Goal: Information Seeking & Learning: Learn about a topic

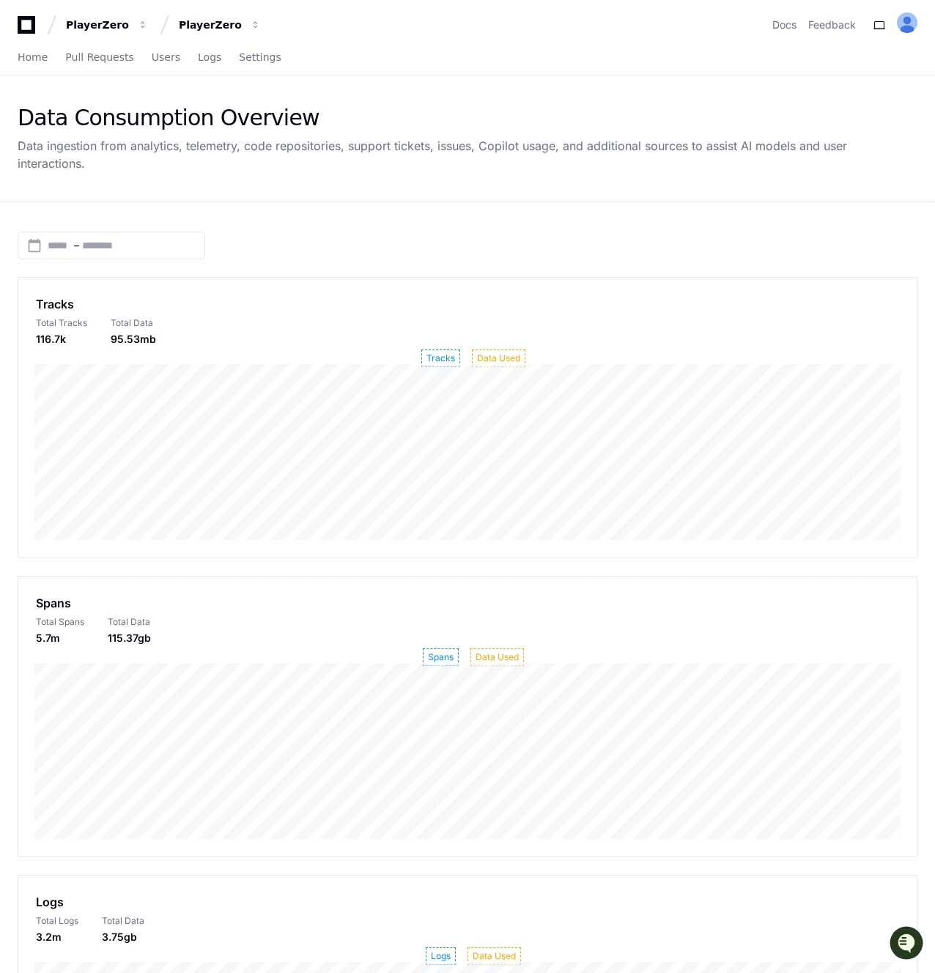
click at [324, 155] on div "Data Consumption Overview Data ingestion from analytics, telemetry, code reposi…" at bounding box center [467, 138] width 935 height 126
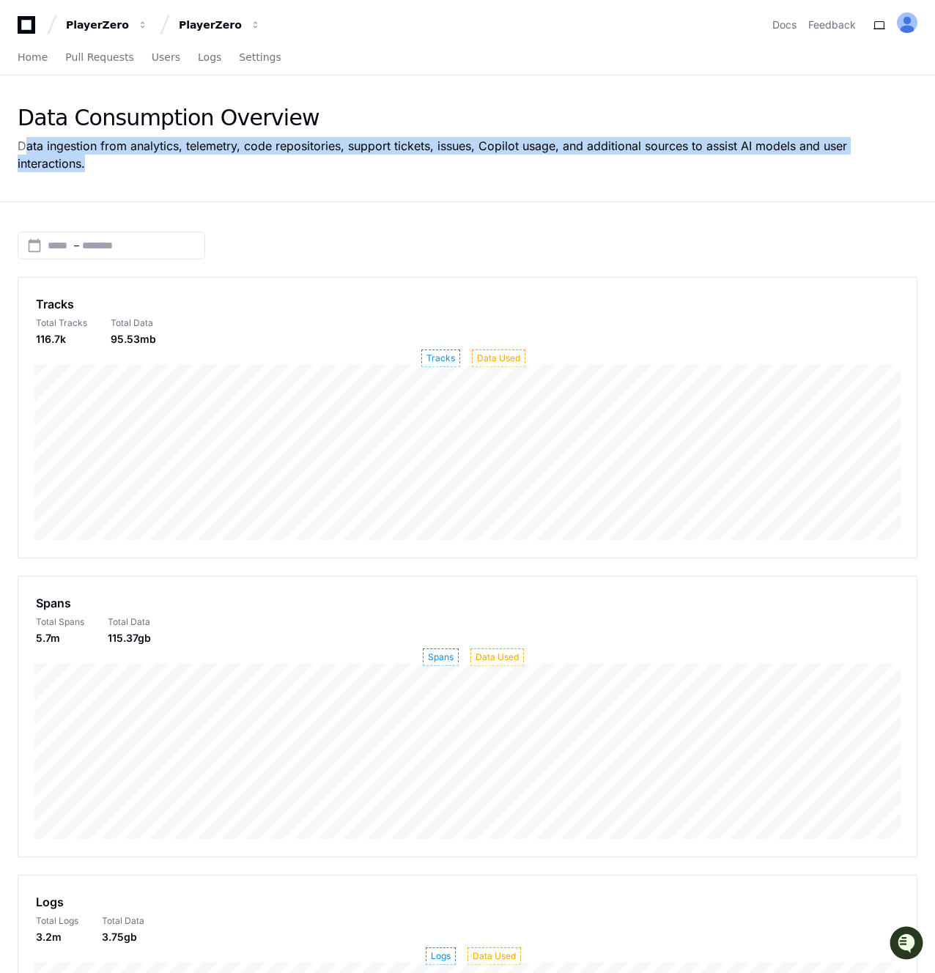
click at [274, 141] on div "Data ingestion from analytics, telemetry, code repositories, support tickets, i…" at bounding box center [468, 154] width 900 height 35
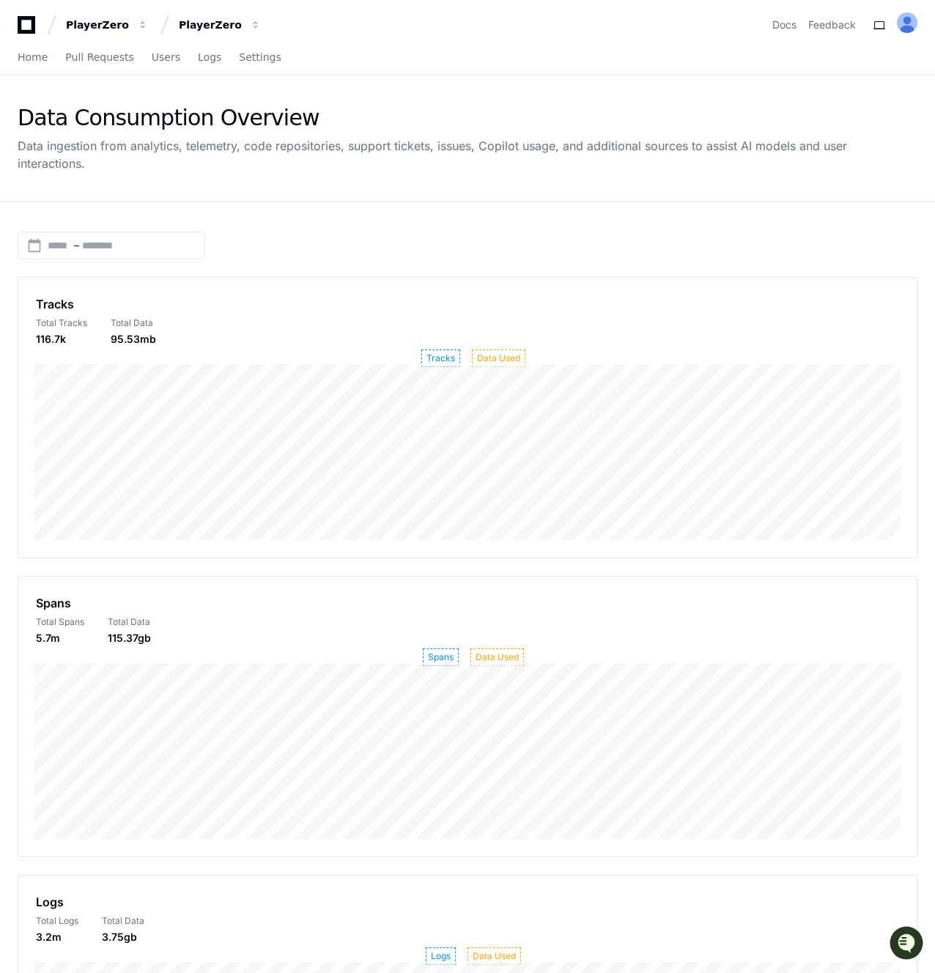
click at [274, 141] on div "Data ingestion from analytics, telemetry, code repositories, support tickets, i…" at bounding box center [468, 154] width 900 height 35
click at [315, 141] on div "Data ingestion from analytics, telemetry, code repositories, support tickets, i…" at bounding box center [468, 154] width 900 height 35
click at [473, 350] on p "Data Used" at bounding box center [498, 359] width 53 height 18
click at [450, 350] on p "Tracks" at bounding box center [440, 359] width 39 height 18
click at [492, 350] on p "Data Used" at bounding box center [498, 359] width 53 height 18
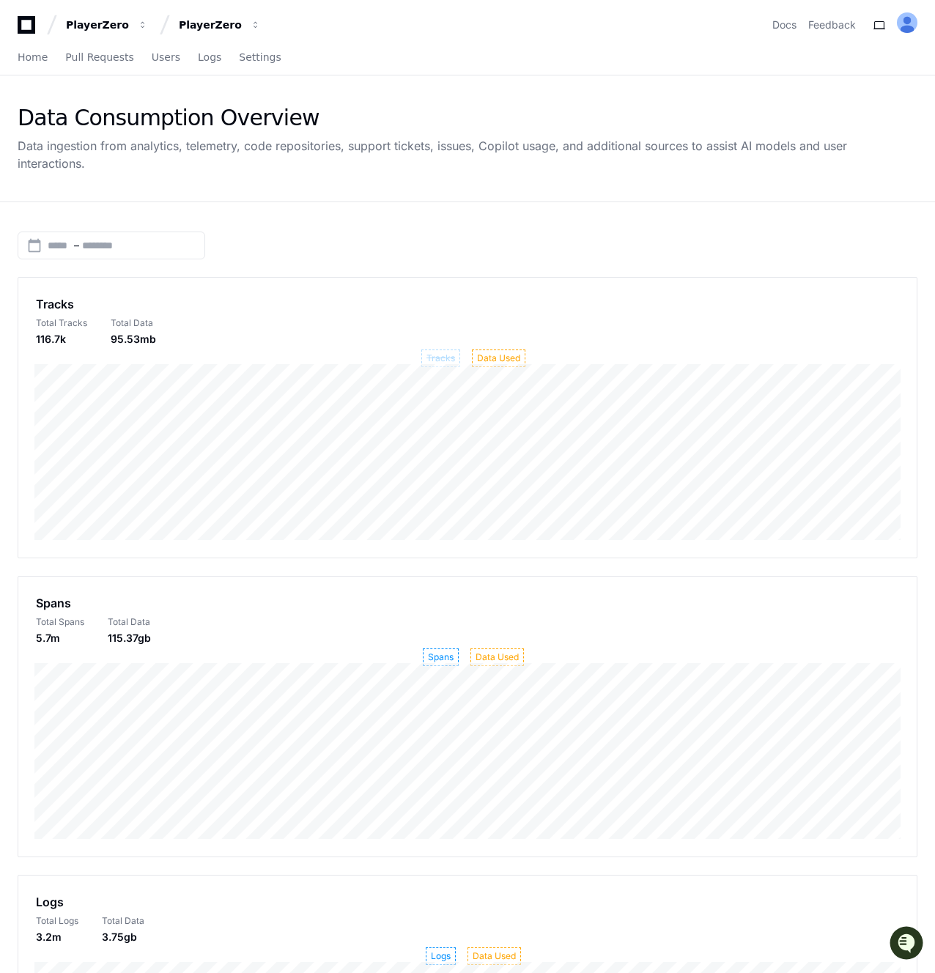
click at [438, 350] on p "Tracks" at bounding box center [440, 359] width 39 height 18
click at [75, 238] on span "–" at bounding box center [76, 245] width 5 height 15
click at [100, 177] on div at bounding box center [467, 486] width 935 height 973
click at [23, 238] on div "calendar_today" at bounding box center [32, 245] width 29 height 15
click at [78, 164] on div at bounding box center [467, 486] width 935 height 973
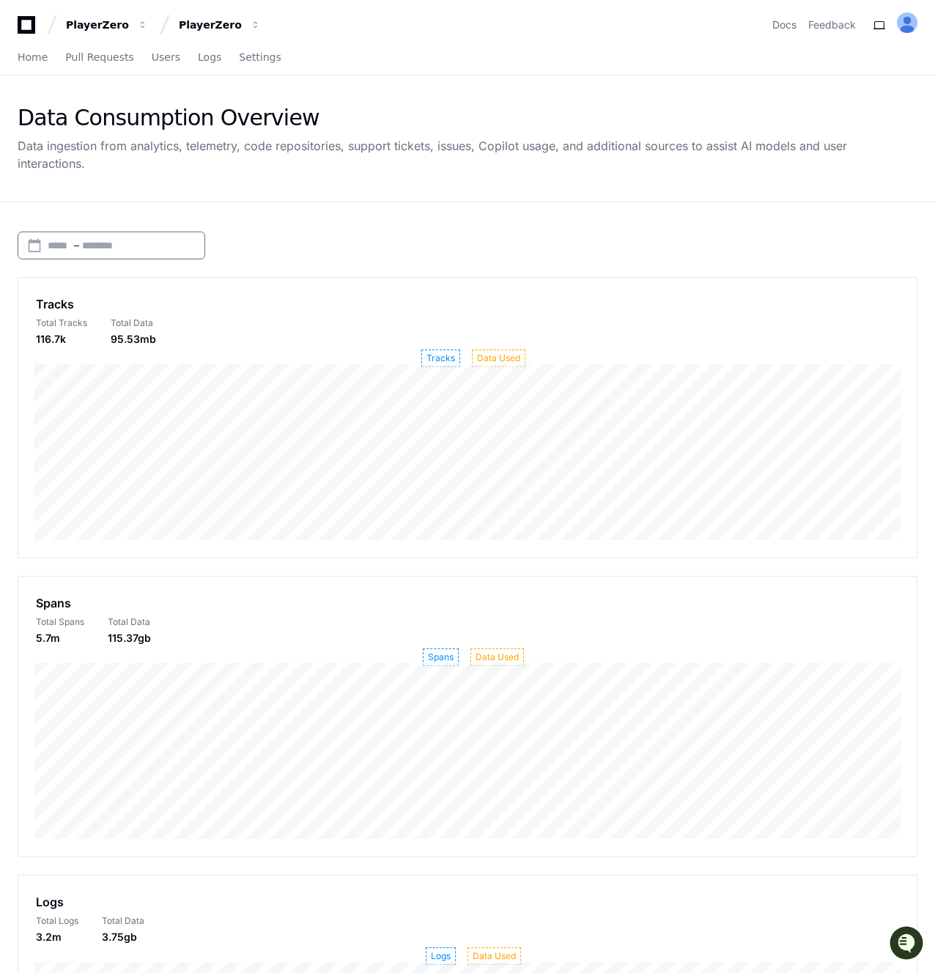
click at [100, 141] on div "Data ingestion from analytics, telemetry, code repositories, support tickets, i…" at bounding box center [468, 154] width 900 height 35
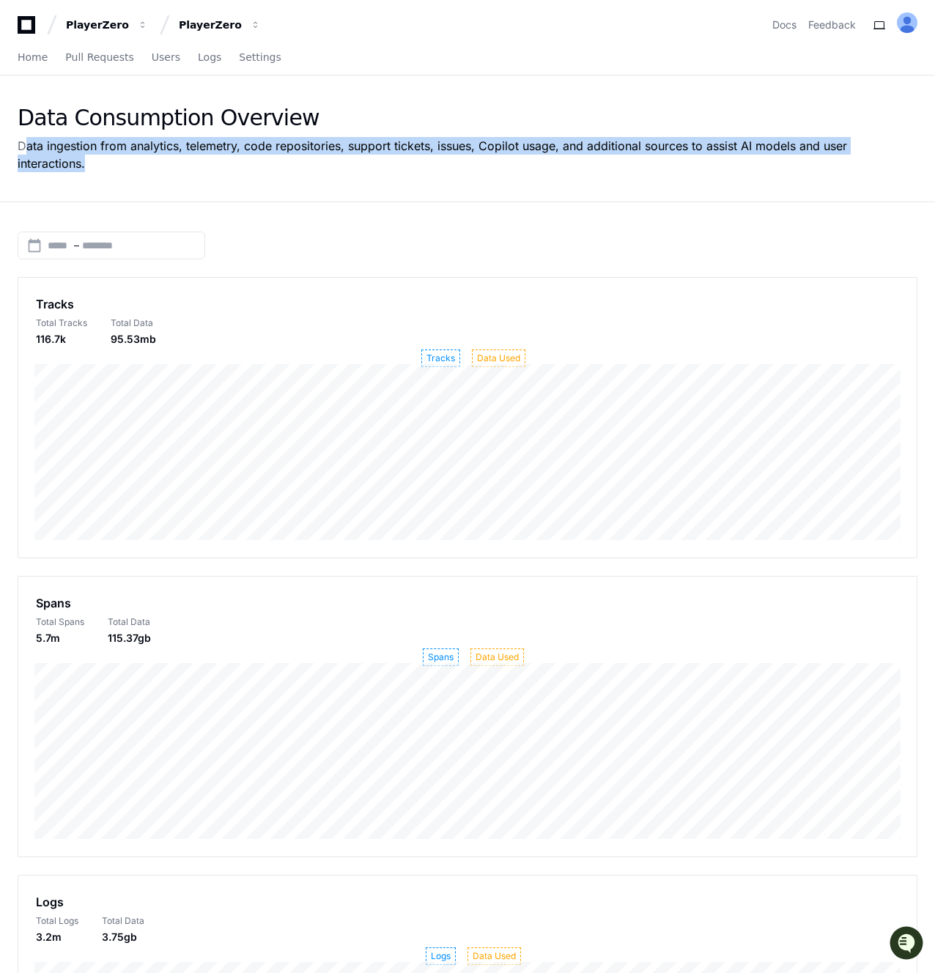
click at [133, 143] on div "Data ingestion from analytics, telemetry, code repositories, support tickets, i…" at bounding box center [468, 154] width 900 height 35
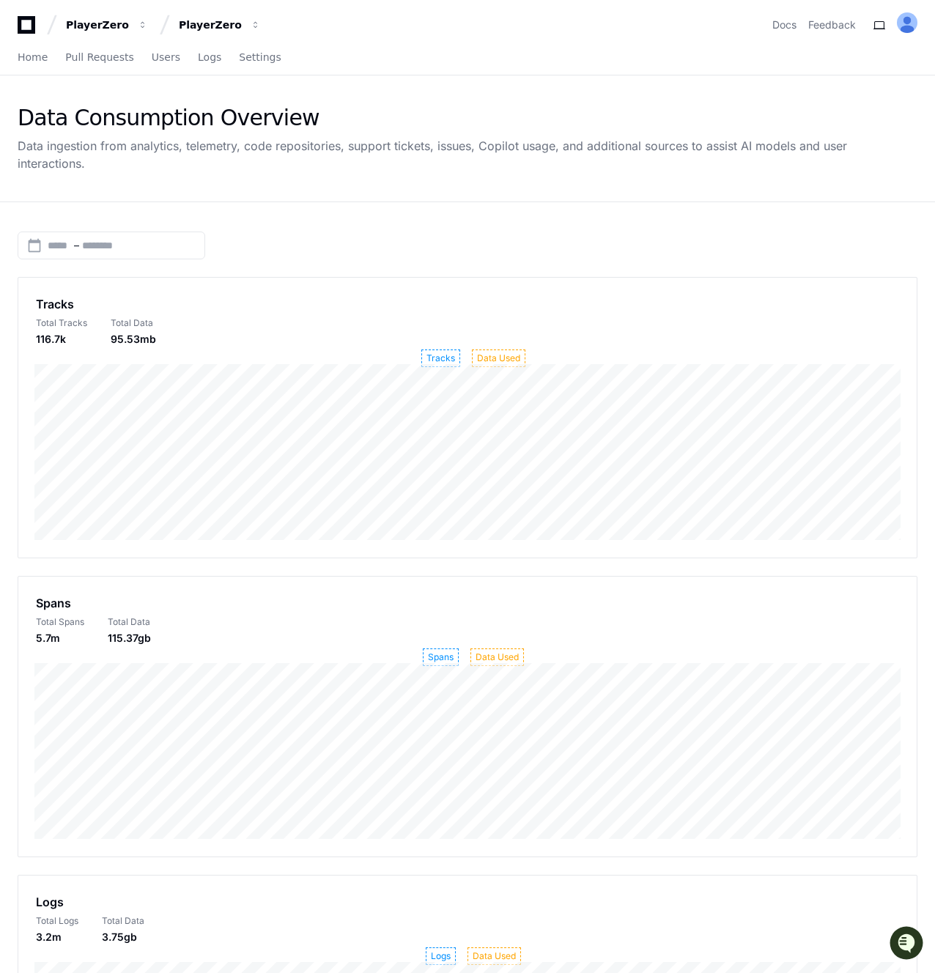
click at [596, 90] on div "Data Consumption Overview Data ingestion from analytics, telemetry, code reposi…" at bounding box center [467, 138] width 935 height 126
